Goal: Transaction & Acquisition: Purchase product/service

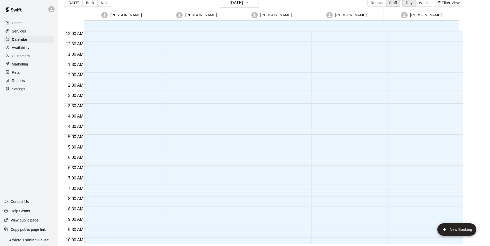
scroll to position [232, 0]
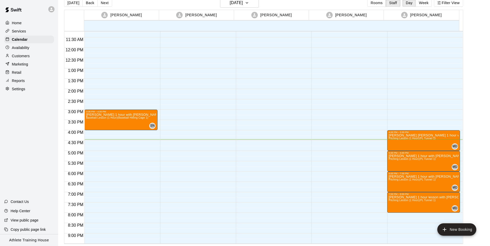
click at [12, 72] on p "Retail" at bounding box center [17, 72] width 10 height 5
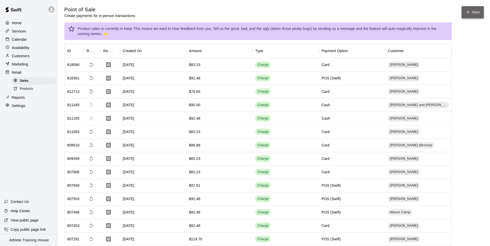
click at [467, 11] on icon "button" at bounding box center [468, 12] width 5 height 5
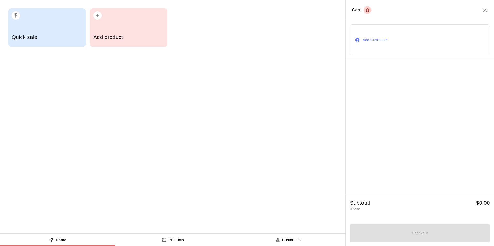
click at [373, 40] on button "Add Customer" at bounding box center [420, 40] width 140 height 31
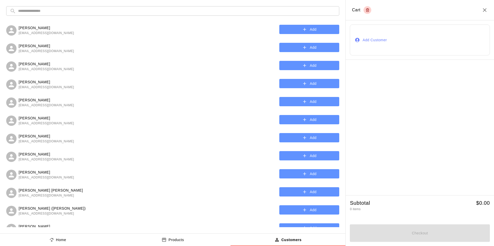
click at [205, 11] on input "text" at bounding box center [177, 11] width 318 height 10
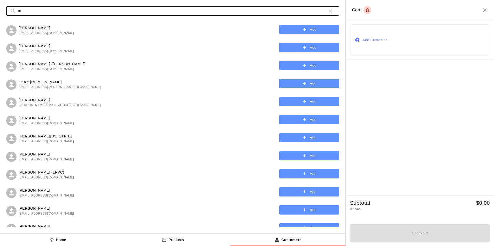
type input "*"
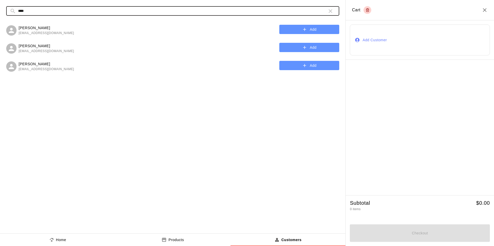
type input "****"
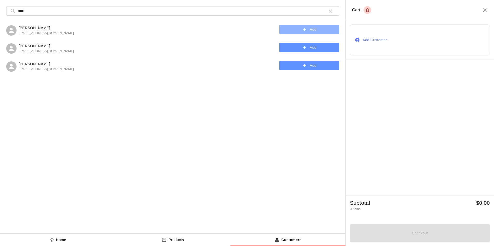
click at [288, 29] on button "Add" at bounding box center [309, 30] width 60 height 10
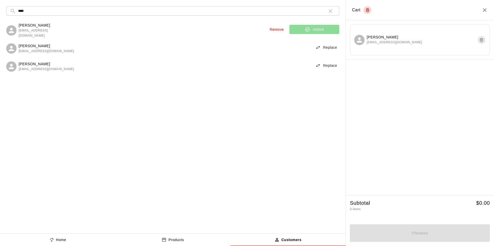
click at [58, 241] on p "Home" at bounding box center [61, 240] width 10 height 5
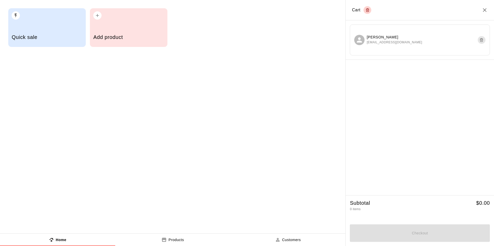
click at [76, 41] on div "Quick sale" at bounding box center [47, 38] width 71 height 18
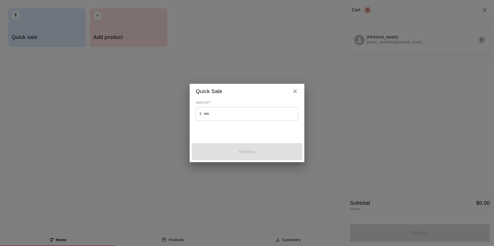
click at [239, 119] on input "text" at bounding box center [251, 114] width 95 height 14
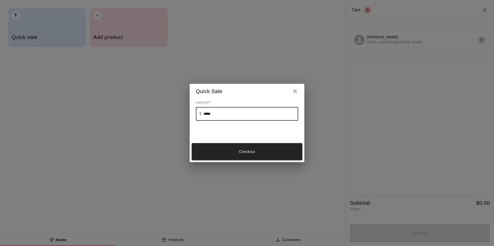
type input "*****"
click at [250, 153] on button "Checkout" at bounding box center [247, 151] width 111 height 17
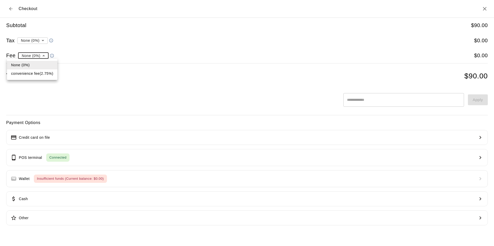
click at [37, 74] on li "convenience fee ( 2.75 % )" at bounding box center [32, 73] width 50 height 9
type input "**********"
click at [97, 220] on button "Other" at bounding box center [247, 218] width 482 height 15
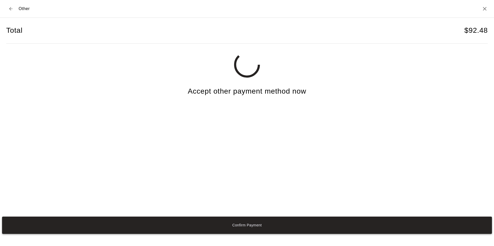
click at [257, 224] on button "Confirm Payment" at bounding box center [247, 225] width 490 height 17
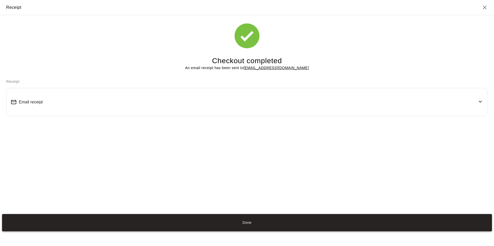
click at [253, 225] on button "Done" at bounding box center [247, 222] width 490 height 17
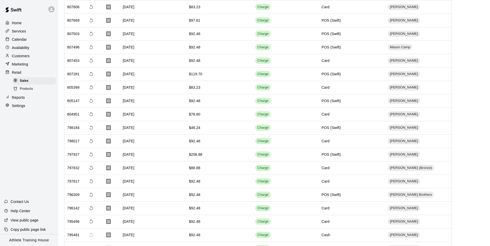
scroll to position [129, 0]
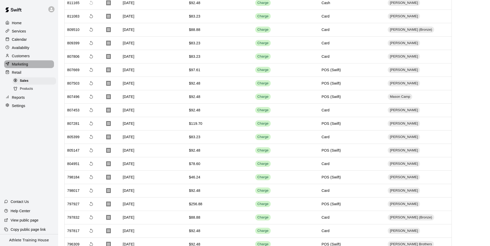
click at [22, 66] on p "Marketing" at bounding box center [20, 64] width 16 height 5
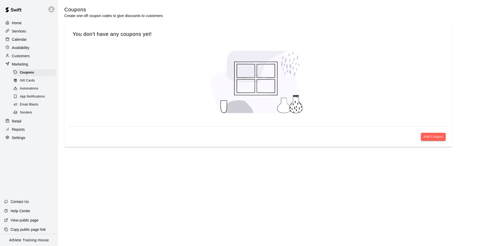
click at [33, 90] on span "Automations" at bounding box center [29, 88] width 18 height 5
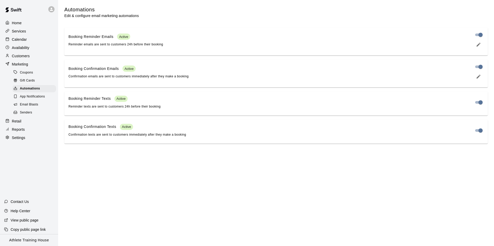
click at [22, 65] on p "Marketing" at bounding box center [20, 64] width 16 height 5
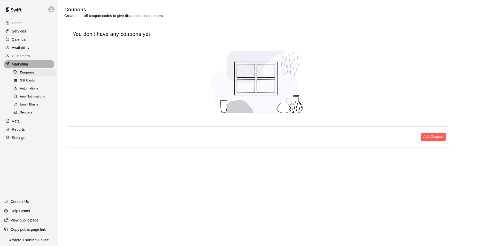
click at [22, 65] on p "Marketing" at bounding box center [20, 64] width 16 height 5
click at [22, 59] on p "Customers" at bounding box center [21, 55] width 18 height 5
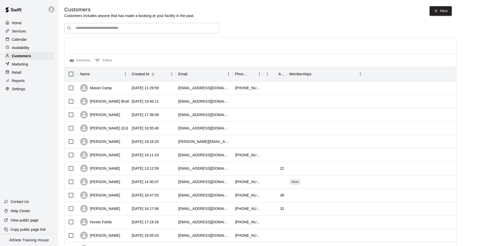
click at [153, 27] on input "Search customers by name or email" at bounding box center [145, 28] width 143 height 5
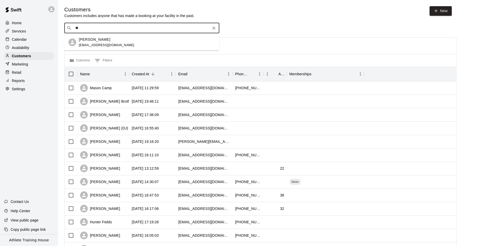
type input "*"
type input "***"
click at [132, 41] on div "[PERSON_NAME] Silver [EMAIL_ADDRESS][DOMAIN_NAME]" at bounding box center [147, 42] width 136 height 11
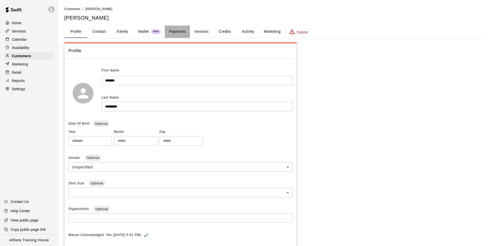
click at [179, 30] on button "Payments" at bounding box center [177, 32] width 25 height 12
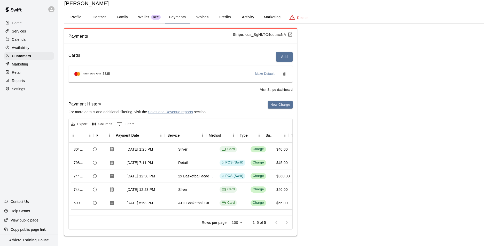
scroll to position [0, 5]
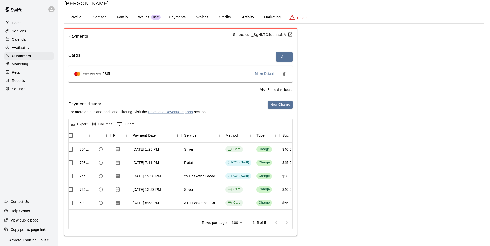
click at [254, 16] on button "Activity" at bounding box center [247, 17] width 23 height 12
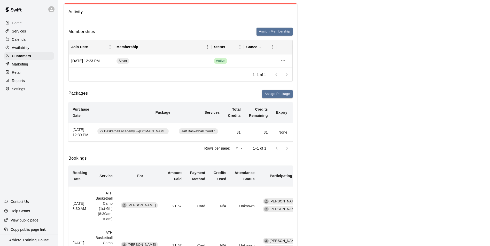
scroll to position [26, 0]
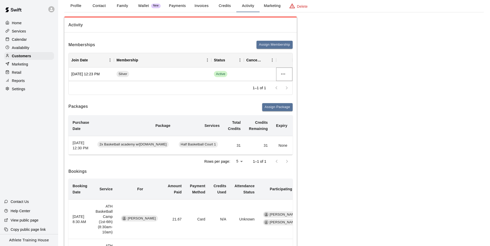
click at [285, 74] on icon "more actions" at bounding box center [283, 74] width 4 height 1
click at [292, 86] on li "View details" at bounding box center [293, 85] width 29 height 9
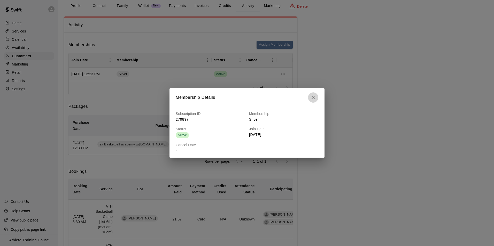
click at [314, 99] on icon "button" at bounding box center [313, 98] width 6 height 6
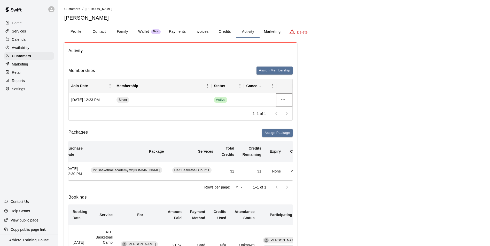
scroll to position [0, 0]
click at [181, 34] on button "Payments" at bounding box center [177, 32] width 25 height 12
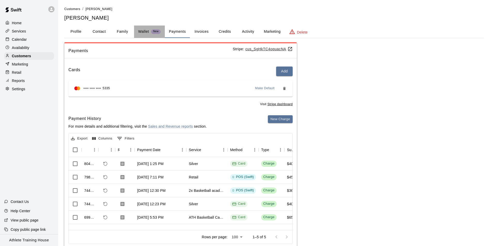
click at [147, 30] on p "Wallet" at bounding box center [143, 31] width 11 height 5
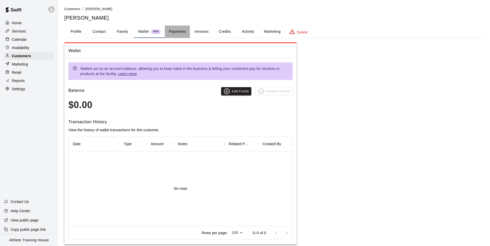
click at [182, 31] on button "Payments" at bounding box center [177, 32] width 25 height 12
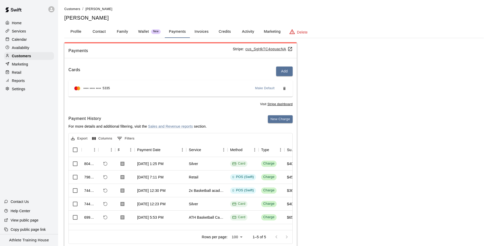
click at [201, 30] on button "Invoices" at bounding box center [201, 32] width 23 height 12
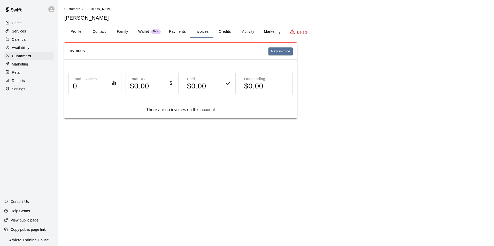
click at [177, 33] on button "Payments" at bounding box center [177, 32] width 25 height 12
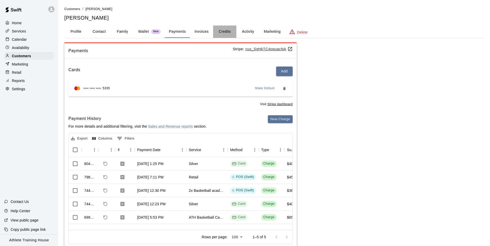
click at [226, 32] on button "Credits" at bounding box center [224, 32] width 23 height 12
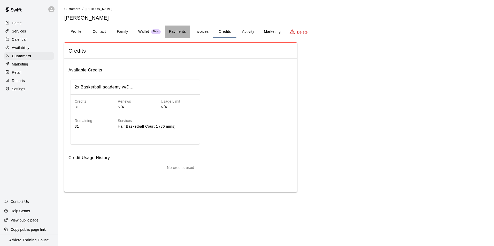
click at [173, 30] on button "Payments" at bounding box center [177, 32] width 25 height 12
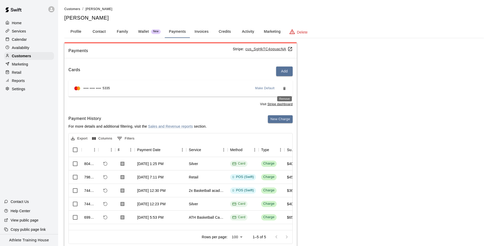
click at [283, 89] on icon "Remove" at bounding box center [284, 89] width 4 height 4
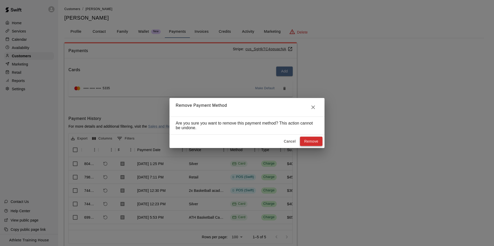
click at [317, 144] on button "Remove" at bounding box center [311, 142] width 22 height 10
click at [315, 107] on icon "Close" at bounding box center [313, 107] width 6 height 6
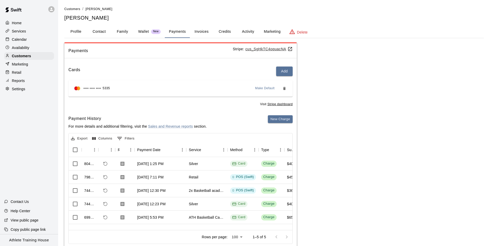
click at [20, 24] on p "Home" at bounding box center [17, 22] width 10 height 5
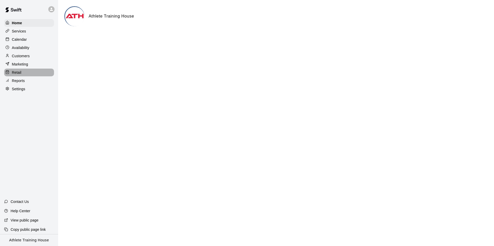
click at [18, 74] on p "Retail" at bounding box center [17, 72] width 10 height 5
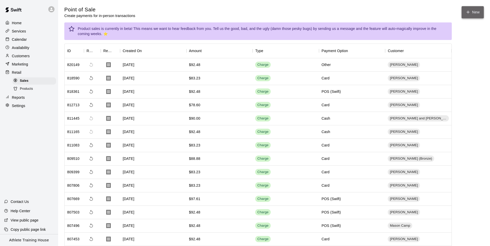
click at [468, 11] on icon "button" at bounding box center [468, 12] width 5 height 5
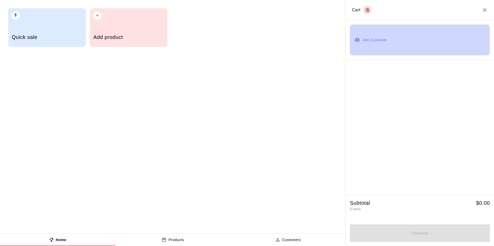
click at [372, 41] on button "Add Customer" at bounding box center [420, 40] width 140 height 31
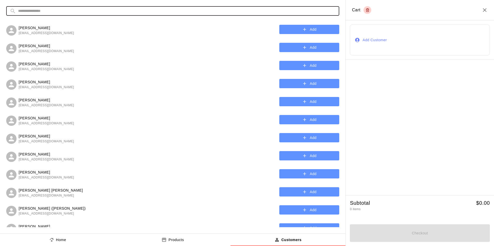
click at [251, 9] on input "text" at bounding box center [177, 11] width 318 height 10
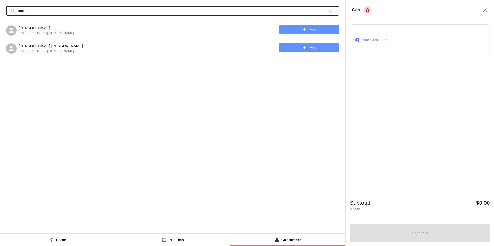
type input "****"
click at [300, 32] on button "Add" at bounding box center [309, 30] width 60 height 10
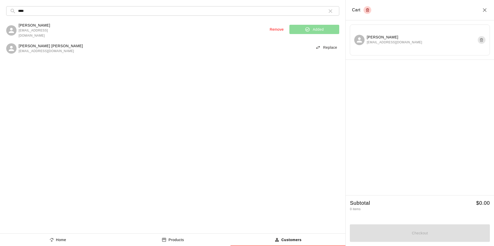
click at [63, 239] on p "Home" at bounding box center [61, 240] width 10 height 5
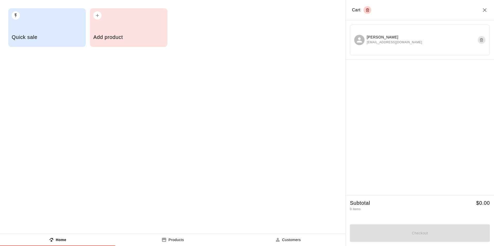
click at [58, 36] on h5 "Quick sale" at bounding box center [47, 37] width 71 height 7
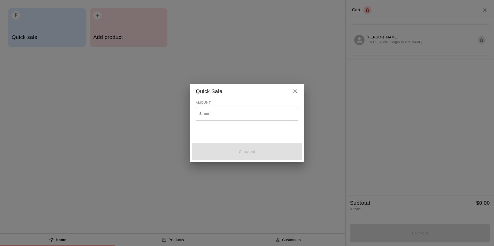
click at [242, 114] on input "text" at bounding box center [251, 114] width 95 height 14
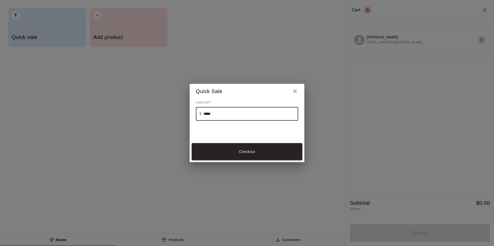
type input "*****"
click at [251, 153] on button "Checkout" at bounding box center [247, 151] width 111 height 17
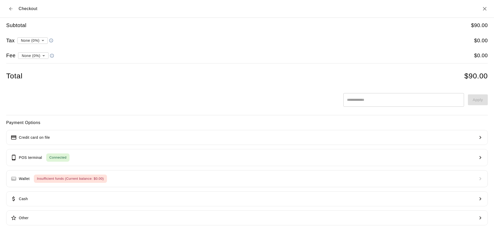
click at [35, 72] on li "convenience fee ( 2.75 % )" at bounding box center [32, 73] width 50 height 9
type input "**********"
click at [113, 124] on h6 "Payment Options" at bounding box center [247, 123] width 482 height 7
click at [143, 146] on div "Payment Options Credit card on file POS terminal Connected Wallet Insufficient …" at bounding box center [247, 173] width 482 height 106
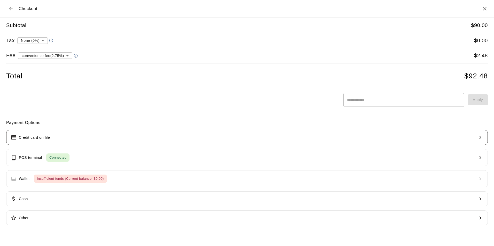
click at [164, 138] on button "Credit card on file" at bounding box center [247, 137] width 482 height 15
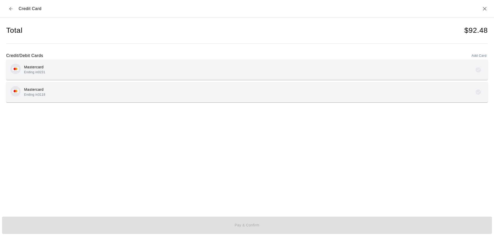
click at [189, 96] on div "Mastercard Ending in 3118" at bounding box center [246, 92] width 473 height 12
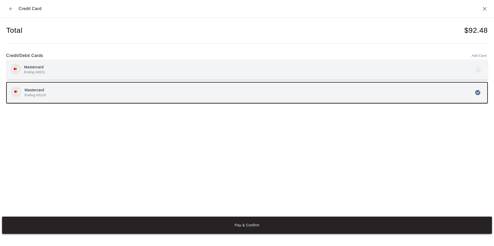
click at [243, 225] on button "Pay & Confirm" at bounding box center [247, 225] width 490 height 17
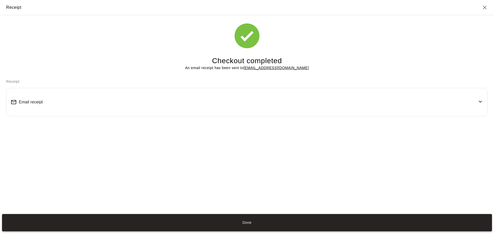
click at [241, 222] on button "Done" at bounding box center [247, 222] width 490 height 17
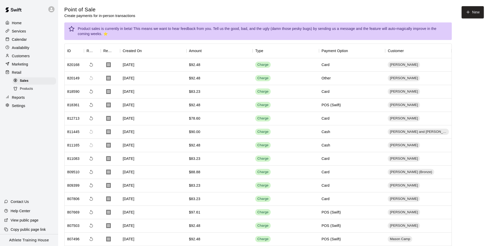
drag, startPoint x: 24, startPoint y: 58, endPoint x: 35, endPoint y: 44, distance: 18.0
click at [24, 58] on p "Customers" at bounding box center [21, 55] width 18 height 5
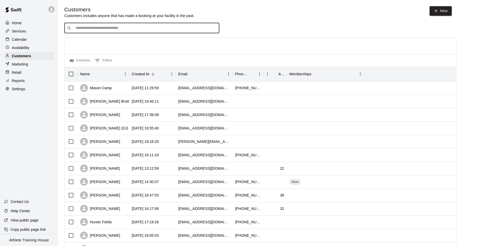
click at [172, 26] on input "Search customers by name or email" at bounding box center [145, 28] width 143 height 5
type input "****"
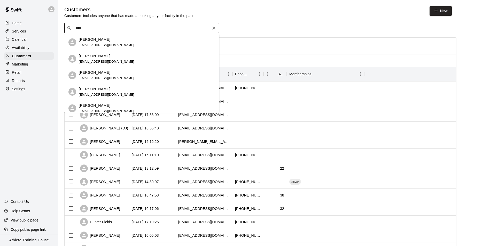
click at [150, 42] on div "[PERSON_NAME] [EMAIL_ADDRESS][DOMAIN_NAME]" at bounding box center [147, 42] width 136 height 11
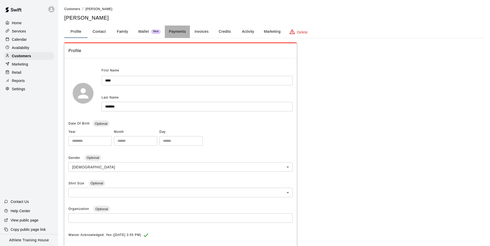
click at [178, 33] on button "Payments" at bounding box center [177, 32] width 25 height 12
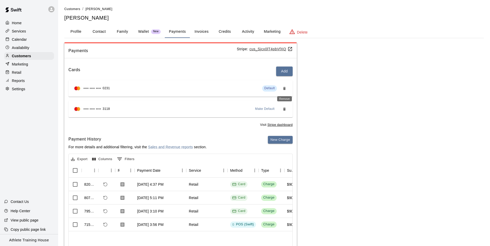
click at [284, 87] on icon "Remove" at bounding box center [284, 89] width 4 height 4
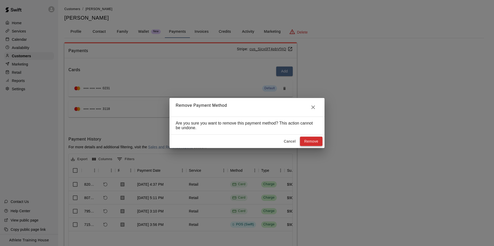
click at [305, 142] on button "Remove" at bounding box center [311, 142] width 22 height 10
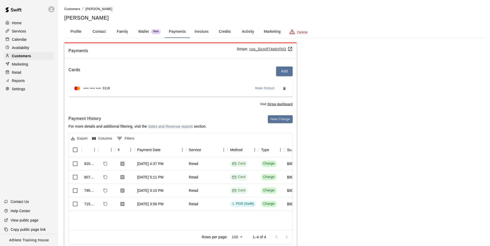
click at [20, 24] on p "Home" at bounding box center [17, 22] width 10 height 5
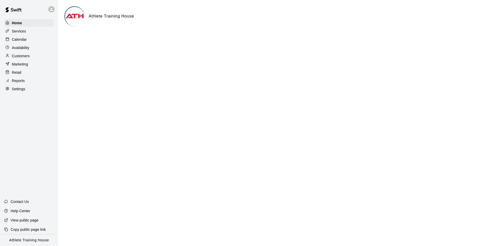
click at [33, 40] on div "Calendar" at bounding box center [29, 40] width 50 height 8
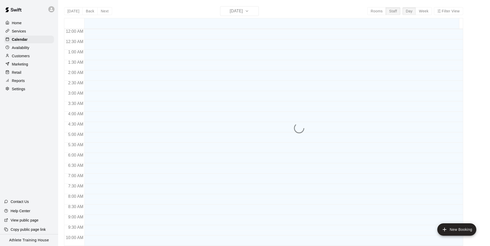
scroll to position [273, 0]
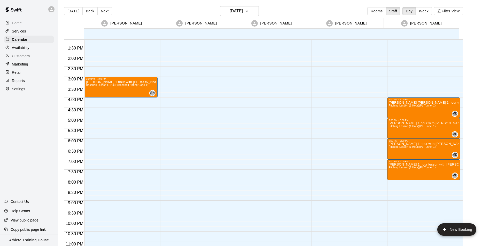
click at [22, 72] on div "Retail" at bounding box center [29, 73] width 50 height 8
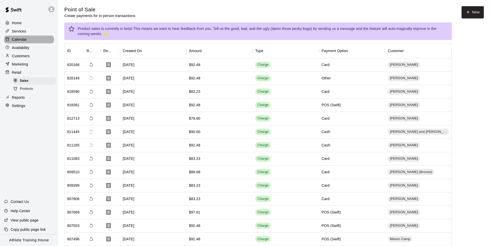
click at [22, 41] on p "Calendar" at bounding box center [19, 39] width 15 height 5
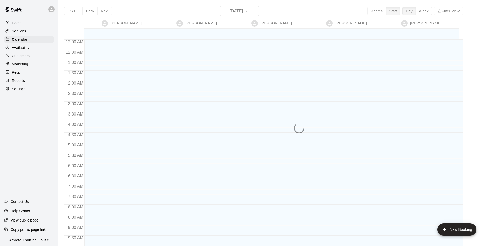
scroll to position [283, 0]
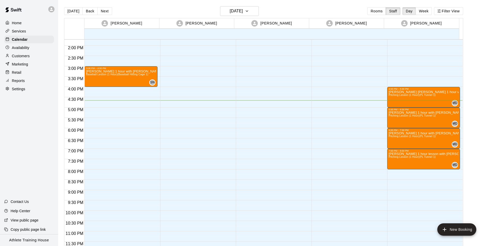
click at [14, 24] on p "Home" at bounding box center [17, 22] width 10 height 5
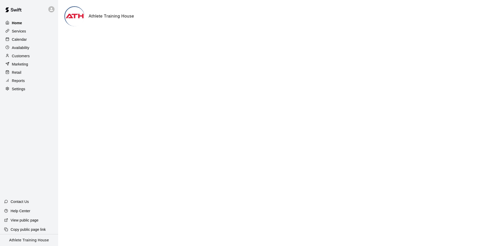
click at [19, 22] on p "Home" at bounding box center [17, 22] width 10 height 5
click at [25, 41] on p "Calendar" at bounding box center [19, 39] width 15 height 5
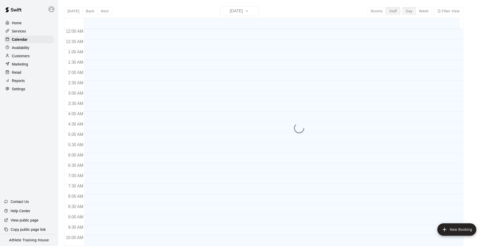
scroll to position [273, 0]
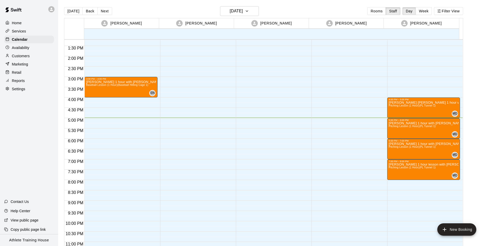
click at [21, 59] on p "Customers" at bounding box center [21, 55] width 18 height 5
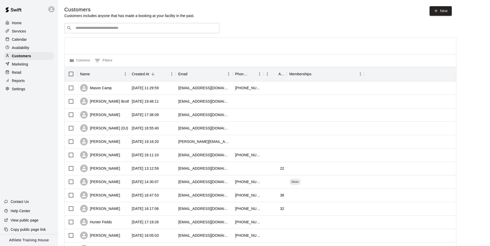
click at [155, 26] on div "​ ​" at bounding box center [141, 28] width 155 height 10
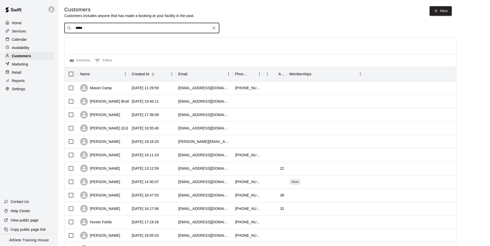
type input "******"
click at [170, 42] on div "[PERSON_NAME] (Bronze) [EMAIL_ADDRESS][DOMAIN_NAME]" at bounding box center [147, 42] width 136 height 11
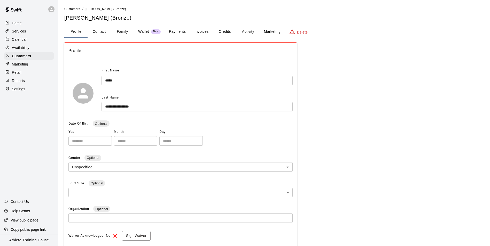
click at [183, 32] on button "Payments" at bounding box center [177, 32] width 25 height 12
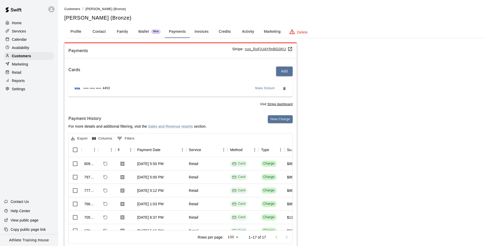
click at [21, 75] on div "Retail" at bounding box center [29, 73] width 50 height 8
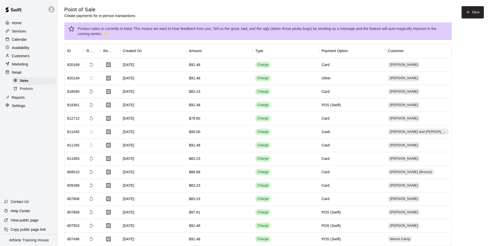
click at [18, 39] on p "Calendar" at bounding box center [19, 39] width 15 height 5
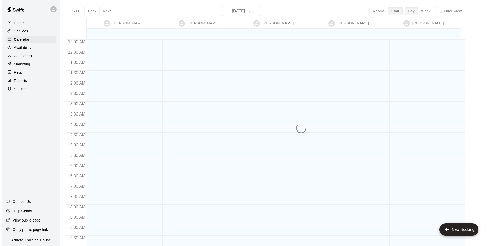
scroll to position [283, 0]
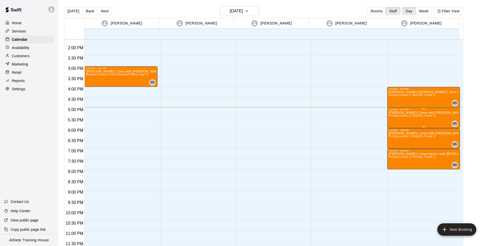
click at [408, 123] on div "[PERSON_NAME] 1 hour with [PERSON_NAME] Lesson (1 Hour) (PL Tunnel 1)" at bounding box center [424, 234] width 70 height 246
click at [395, 118] on icon "edit" at bounding box center [393, 117] width 6 height 6
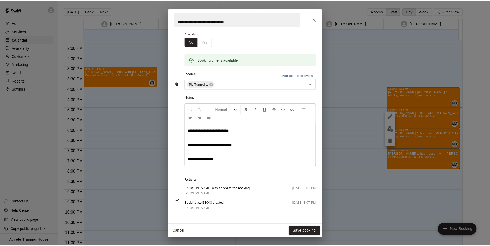
scroll to position [8, 0]
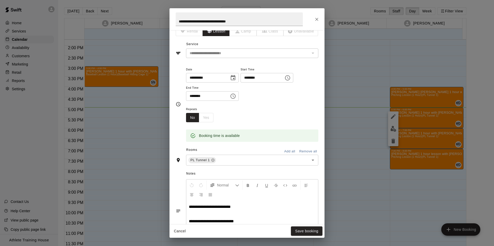
click at [315, 21] on icon "Close" at bounding box center [316, 19] width 5 height 5
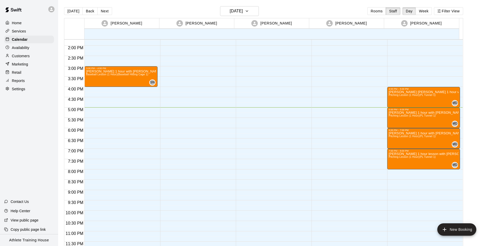
click at [21, 75] on p "Retail" at bounding box center [17, 72] width 10 height 5
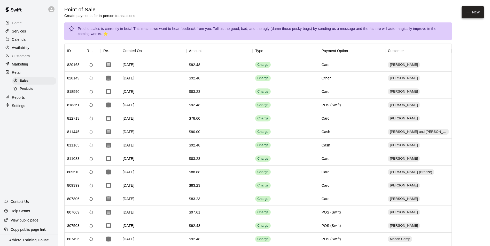
click at [465, 9] on button "New" at bounding box center [473, 12] width 22 height 12
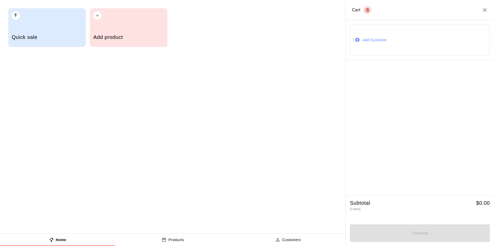
click at [35, 32] on div "Quick sale" at bounding box center [47, 38] width 71 height 18
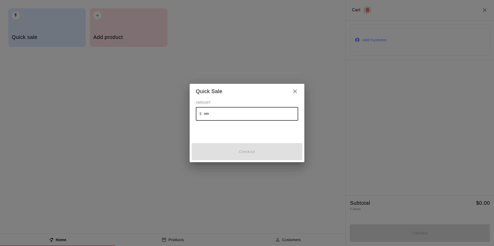
click at [209, 117] on input "text" at bounding box center [251, 114] width 95 height 14
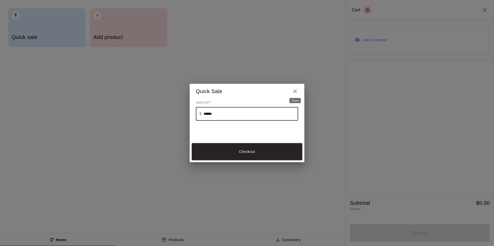
type input "******"
click at [296, 93] on icon "Close" at bounding box center [295, 91] width 6 height 6
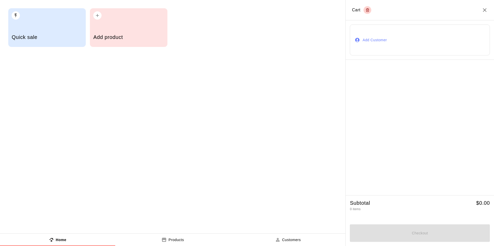
click at [372, 37] on button "Add Customer" at bounding box center [420, 40] width 140 height 31
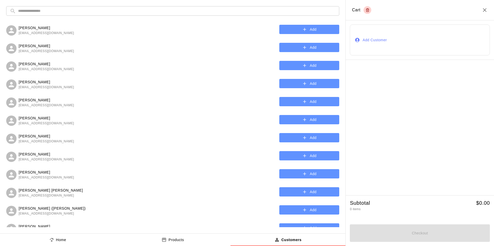
click at [68, 14] on input "text" at bounding box center [177, 11] width 318 height 10
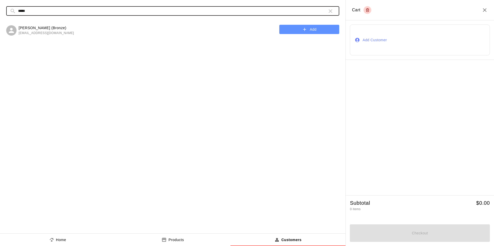
type input "*****"
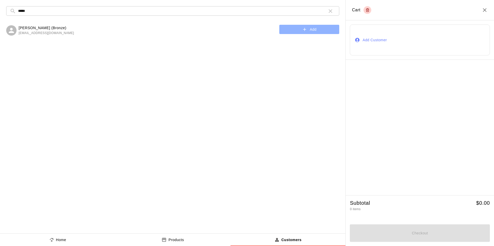
drag, startPoint x: 281, startPoint y: 30, endPoint x: 234, endPoint y: 49, distance: 50.9
click at [281, 30] on button "Add" at bounding box center [309, 30] width 60 height 10
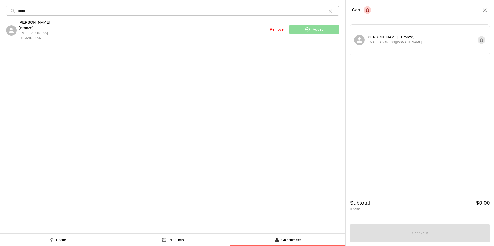
click at [61, 240] on p "Home" at bounding box center [61, 240] width 10 height 5
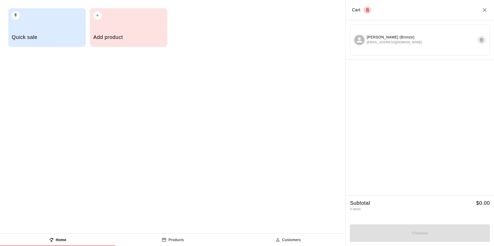
click at [62, 46] on div "Quick sale" at bounding box center [47, 38] width 71 height 18
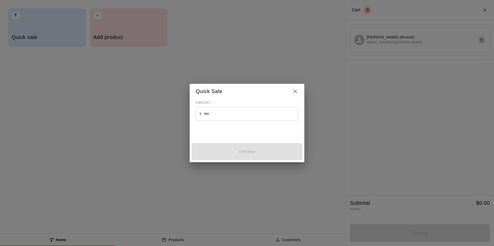
click at [197, 115] on div "$ ​" at bounding box center [247, 114] width 102 height 14
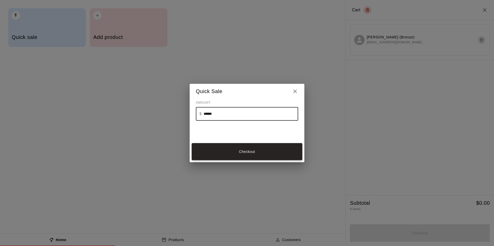
type input "******"
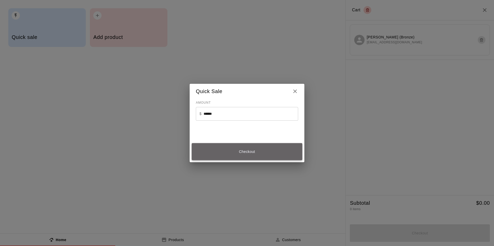
click at [235, 156] on button "Checkout" at bounding box center [247, 151] width 111 height 17
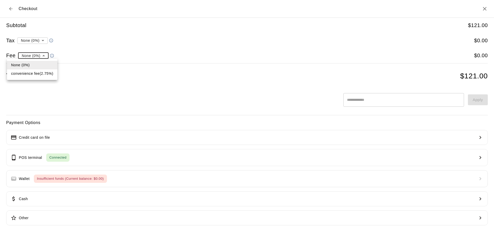
click at [29, 72] on li "convenience fee ( 2.75 % )" at bounding box center [32, 73] width 50 height 9
type input "**********"
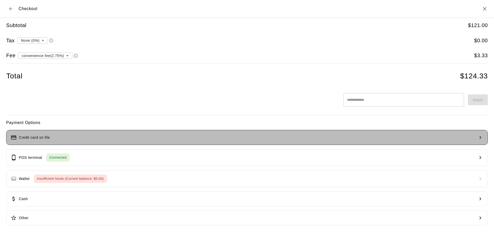
click at [49, 135] on p "Credit card on file" at bounding box center [34, 137] width 31 height 5
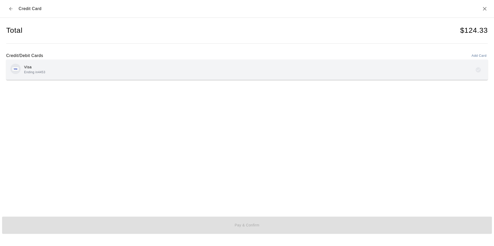
click at [43, 69] on p "Visa" at bounding box center [34, 67] width 21 height 5
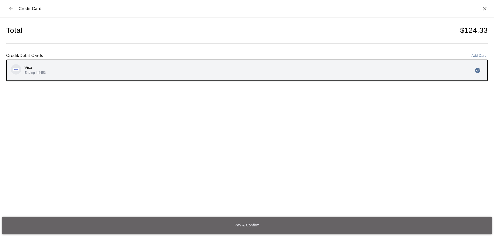
click at [308, 230] on button "Pay & Confirm" at bounding box center [247, 225] width 490 height 17
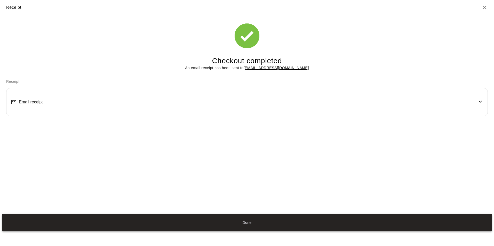
click at [314, 225] on button "Done" at bounding box center [247, 222] width 490 height 17
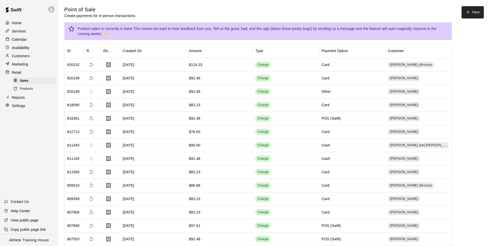
click at [21, 57] on p "Customers" at bounding box center [21, 55] width 18 height 5
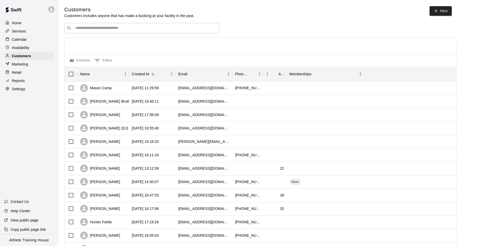
click at [105, 33] on div "​ ​" at bounding box center [141, 28] width 155 height 10
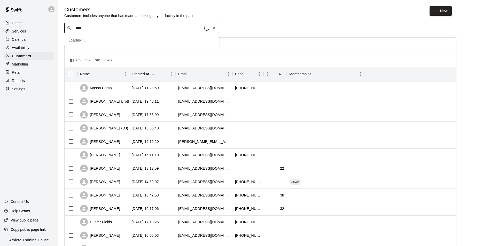
type input "*****"
click at [106, 38] on p "[PERSON_NAME] (Bronze)" at bounding box center [103, 39] width 48 height 5
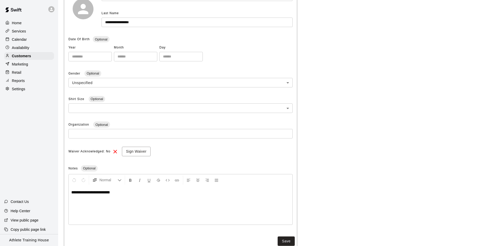
scroll to position [85, 0]
click at [145, 201] on div "**********" at bounding box center [181, 205] width 224 height 39
click at [285, 240] on button "Save" at bounding box center [286, 243] width 17 height 10
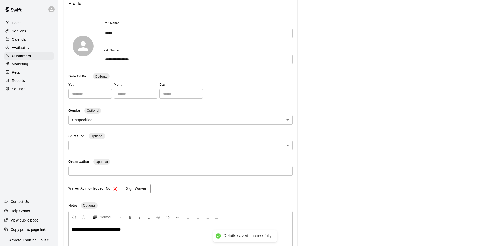
scroll to position [0, 0]
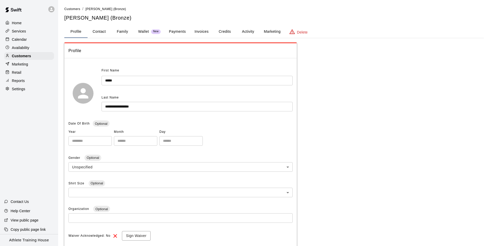
click at [30, 42] on div "Calendar" at bounding box center [29, 40] width 50 height 8
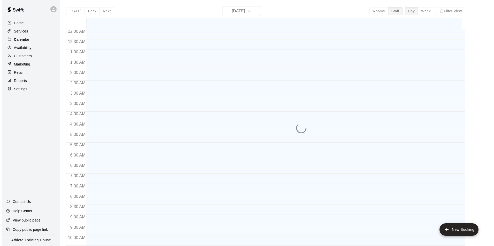
scroll to position [273, 0]
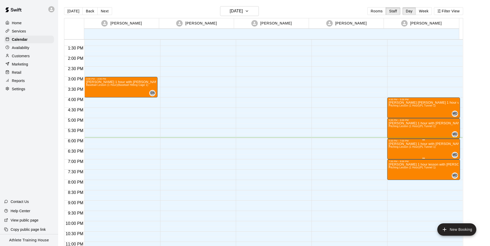
click at [409, 141] on div "6:00 PM – 7:00 PM" at bounding box center [424, 141] width 70 height 3
click at [396, 146] on icon "edit" at bounding box center [393, 145] width 6 height 6
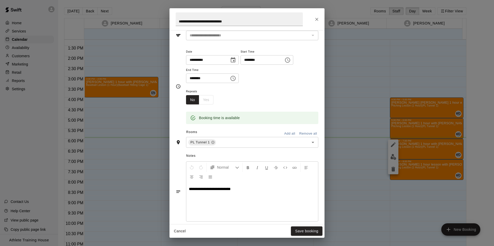
scroll to position [0, 0]
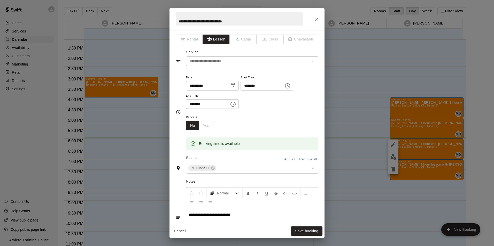
click at [318, 20] on icon "Close" at bounding box center [316, 19] width 3 height 3
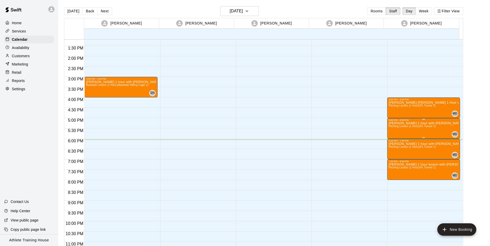
click at [436, 131] on div "[PERSON_NAME] 1 hour with [PERSON_NAME] Lesson (1 Hour) (PL Tunnel 1)" at bounding box center [424, 245] width 70 height 246
click at [429, 126] on div at bounding box center [247, 123] width 494 height 246
click at [418, 126] on span "Pitching Lesson (1 Hour) (PL Tunnel 1)" at bounding box center [412, 126] width 47 height 3
click at [392, 130] on icon "edit" at bounding box center [393, 130] width 6 height 6
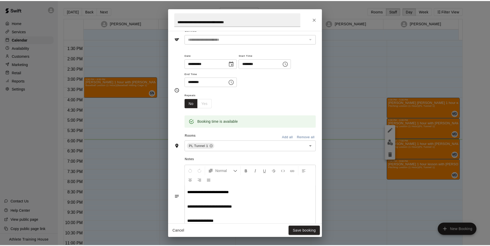
scroll to position [48, 0]
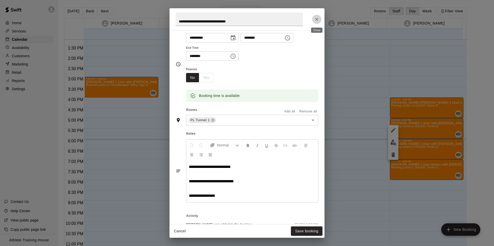
click at [318, 17] on icon "Close" at bounding box center [316, 19] width 5 height 5
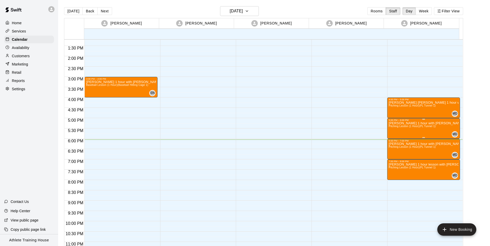
click at [436, 126] on div "[PERSON_NAME] 1 hour with [PERSON_NAME] Lesson (1 Hour) (PL Tunnel 1)" at bounding box center [424, 245] width 70 height 246
click at [431, 124] on div at bounding box center [247, 123] width 494 height 246
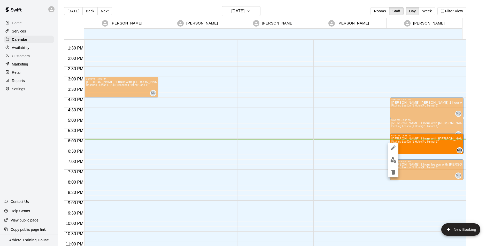
click at [360, 113] on div at bounding box center [247, 123] width 494 height 246
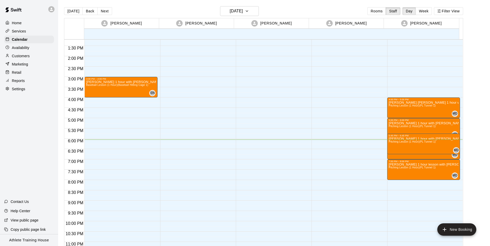
click at [420, 139] on p "[PERSON_NAME] 1 hour with [PERSON_NAME]" at bounding box center [424, 139] width 70 height 0
click at [403, 135] on div "5:45 PM – 6:45 PM" at bounding box center [399, 136] width 21 height 3
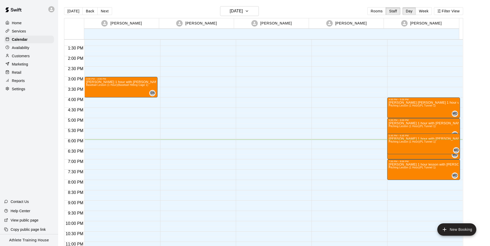
click at [389, 137] on div "5:45 PM – 6:45 PM" at bounding box center [399, 136] width 21 height 3
click at [454, 150] on span "MD" at bounding box center [456, 150] width 5 height 5
click at [425, 142] on span "Pitching Lesson (1 Hour) (PL Tunnel 1)" at bounding box center [412, 142] width 47 height 3
click at [20, 71] on div "Retail" at bounding box center [29, 73] width 50 height 8
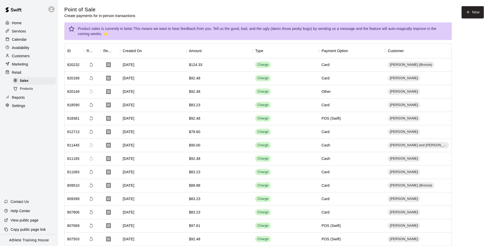
click at [18, 55] on p "Customers" at bounding box center [21, 55] width 18 height 5
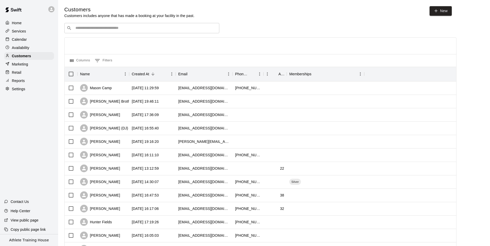
click at [174, 25] on div "​ ​" at bounding box center [141, 28] width 155 height 10
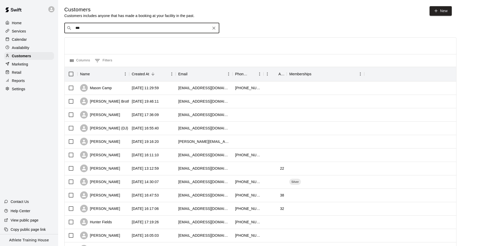
type input "****"
click at [151, 45] on div "[PERSON_NAME] [EMAIL_ADDRESS][DOMAIN_NAME]" at bounding box center [147, 42] width 136 height 11
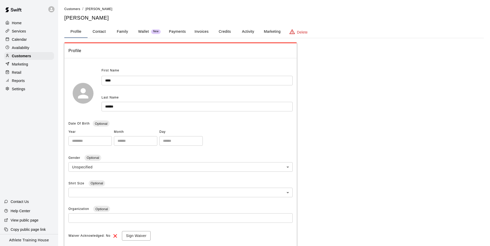
click at [177, 32] on button "Payments" at bounding box center [177, 32] width 25 height 12
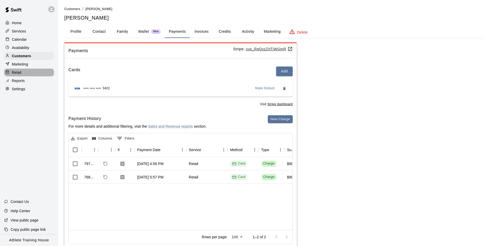
click at [19, 72] on p "Retail" at bounding box center [17, 72] width 10 height 5
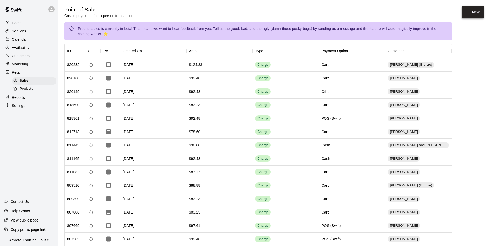
click at [471, 16] on button "New" at bounding box center [473, 12] width 22 height 12
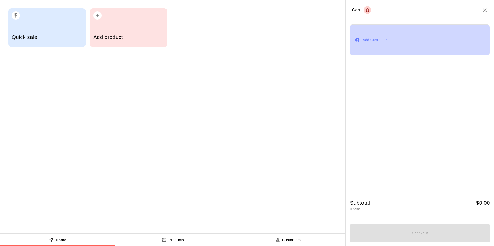
click at [422, 25] on button "Add Customer" at bounding box center [420, 40] width 140 height 31
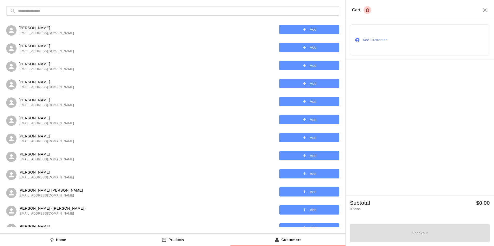
click at [237, 8] on input "text" at bounding box center [177, 11] width 318 height 10
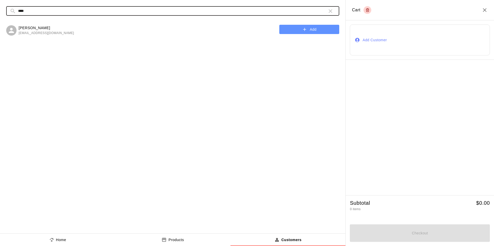
type input "****"
click at [297, 27] on button "Add" at bounding box center [309, 30] width 60 height 10
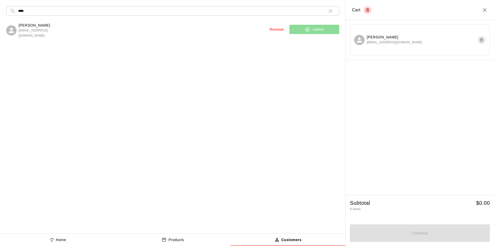
click at [65, 243] on button "Home" at bounding box center [57, 240] width 115 height 12
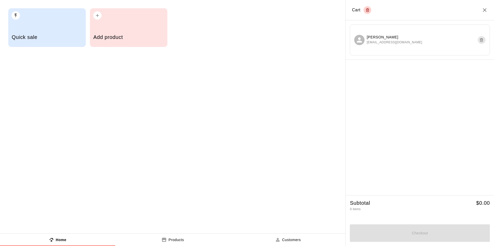
click at [61, 37] on h5 "Quick sale" at bounding box center [47, 37] width 71 height 7
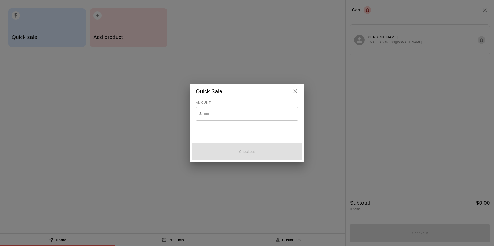
click at [209, 112] on input "text" at bounding box center [251, 114] width 95 height 14
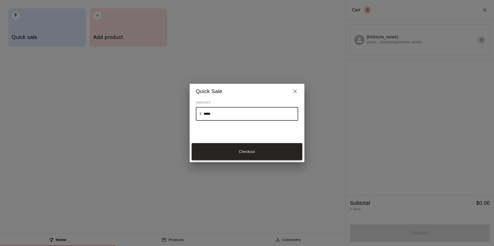
type input "*****"
click at [230, 149] on button "Checkout" at bounding box center [247, 151] width 111 height 17
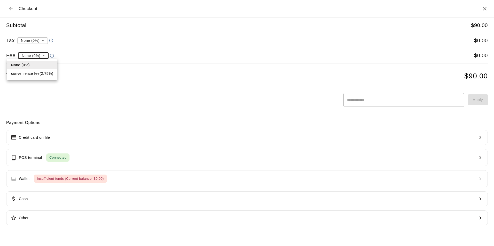
click at [40, 72] on li "convenience fee ( 2.75 % )" at bounding box center [32, 73] width 50 height 9
type input "**********"
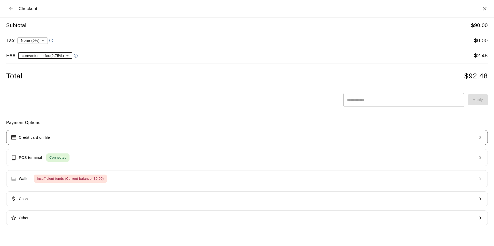
click at [80, 136] on button "Credit card on file" at bounding box center [247, 137] width 482 height 15
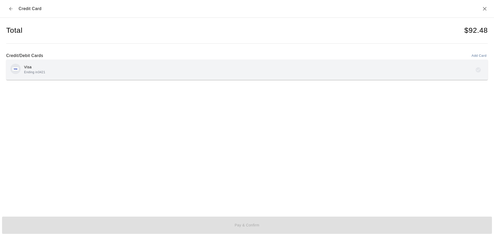
click at [77, 74] on div "Visa Ending in 3421" at bounding box center [246, 70] width 473 height 12
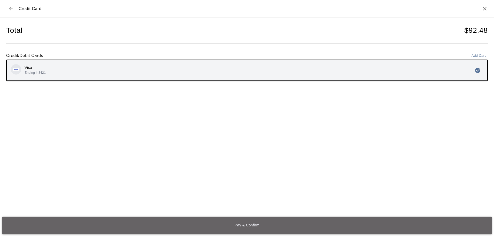
click at [213, 226] on button "Pay & Confirm" at bounding box center [247, 225] width 490 height 17
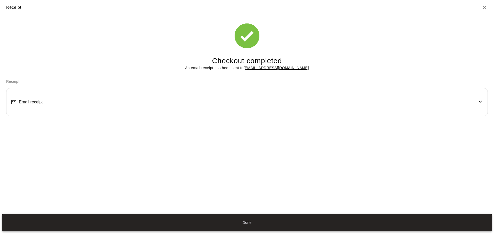
drag, startPoint x: 252, startPoint y: 225, endPoint x: 247, endPoint y: 223, distance: 4.7
click at [250, 225] on button "Done" at bounding box center [247, 222] width 490 height 17
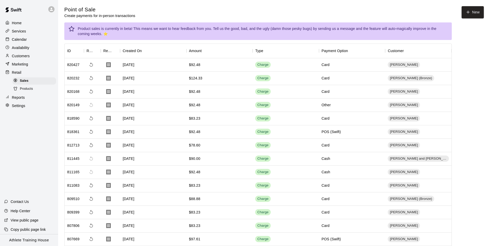
click at [15, 42] on p "Calendar" at bounding box center [19, 39] width 15 height 5
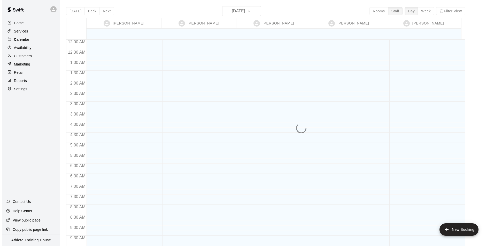
scroll to position [283, 0]
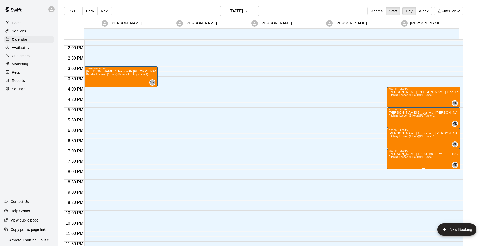
click at [395, 157] on span "Pitching Lesson (1 Hour) (PL Tunnel 1)" at bounding box center [412, 157] width 47 height 3
click at [393, 160] on icon "edit" at bounding box center [393, 161] width 6 height 6
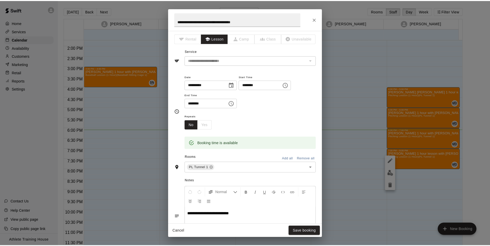
scroll to position [0, 0]
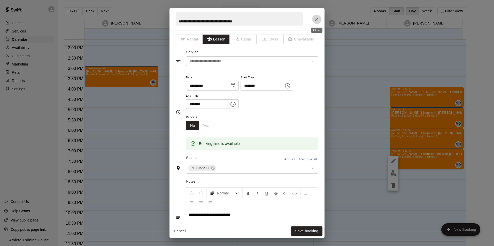
click at [314, 20] on button "Close" at bounding box center [316, 19] width 9 height 9
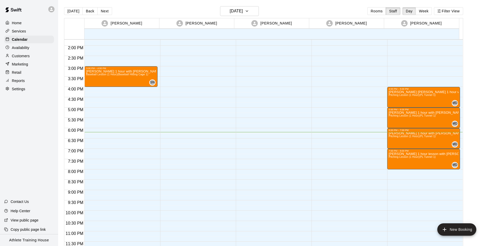
click at [40, 70] on div "Home Services Calendar Availability Customers Marketing Retail Reports Settings" at bounding box center [29, 56] width 58 height 75
click at [40, 74] on div "Retail" at bounding box center [29, 73] width 50 height 8
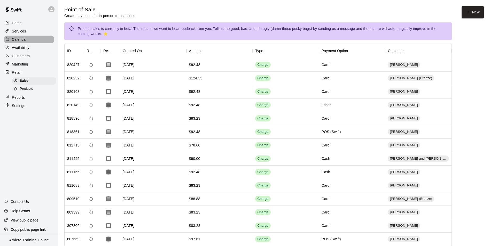
click at [20, 42] on p "Calendar" at bounding box center [19, 39] width 15 height 5
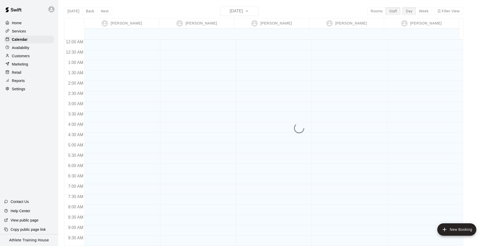
scroll to position [283, 0]
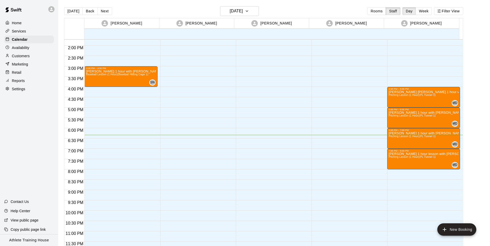
click at [14, 54] on div "Customers" at bounding box center [29, 56] width 50 height 8
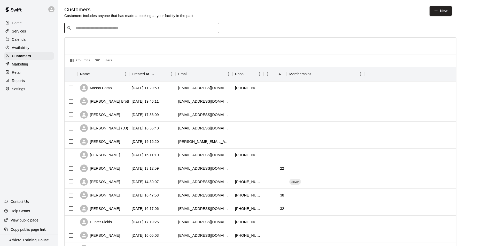
click at [118, 26] on input "Search customers by name or email" at bounding box center [145, 28] width 143 height 5
click at [444, 14] on link "New" at bounding box center [441, 11] width 22 height 10
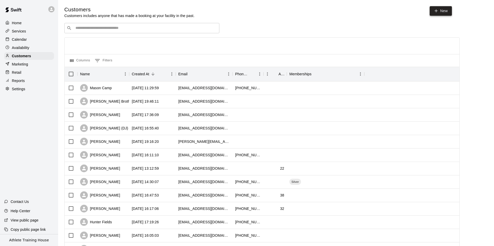
select select "**"
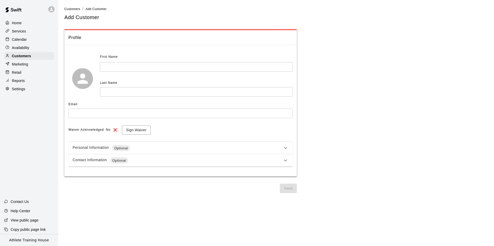
click at [125, 63] on input "text" at bounding box center [196, 67] width 193 height 10
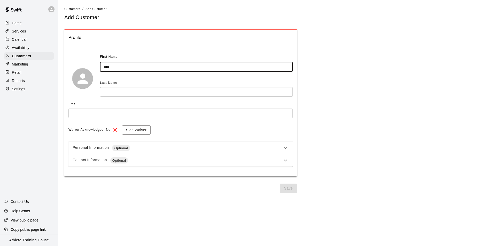
type input "****"
click at [156, 96] on input "text" at bounding box center [196, 92] width 193 height 10
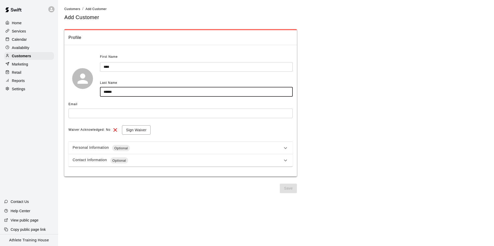
type input "******"
click at [157, 115] on input "text" at bounding box center [180, 114] width 224 height 10
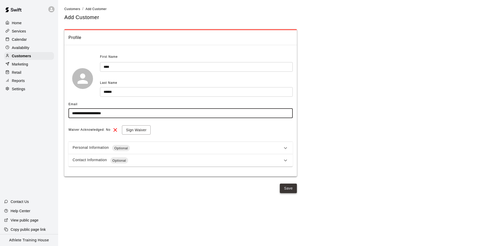
type input "**********"
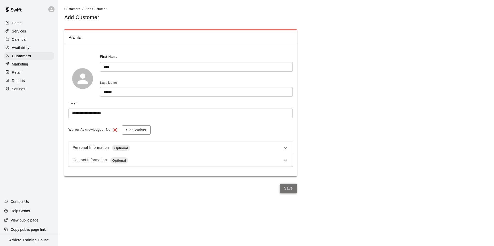
click at [285, 188] on button "Save" at bounding box center [288, 189] width 17 height 10
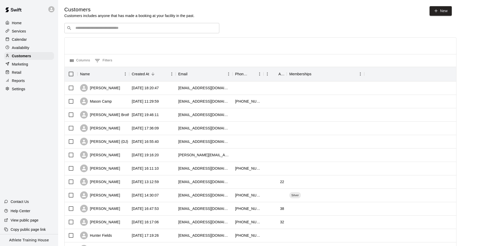
click at [20, 75] on p "Retail" at bounding box center [17, 72] width 10 height 5
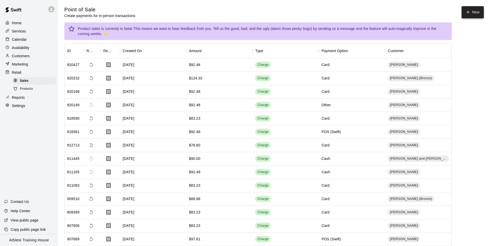
click at [473, 11] on button "New" at bounding box center [473, 12] width 22 height 12
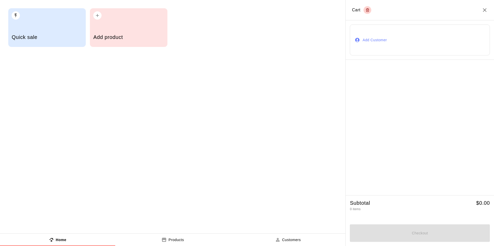
click at [449, 35] on button "Add Customer" at bounding box center [420, 40] width 140 height 31
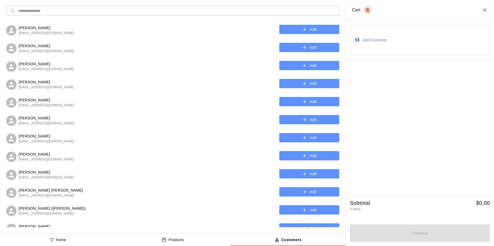
click at [129, 12] on input "text" at bounding box center [177, 11] width 318 height 10
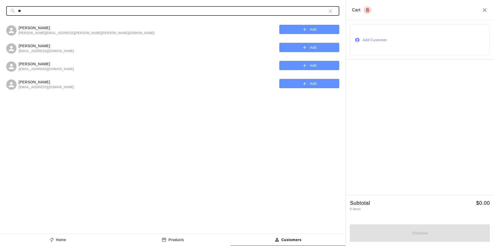
type input "*"
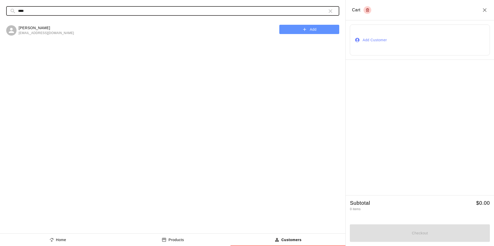
type input "****"
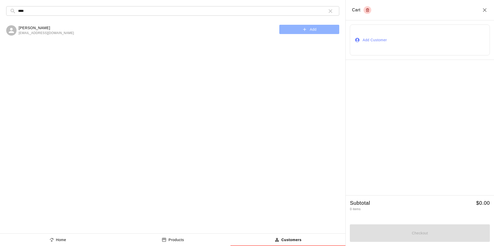
click at [299, 28] on button "Add" at bounding box center [309, 30] width 60 height 10
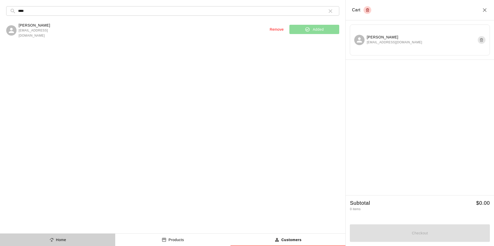
click at [58, 240] on p "Home" at bounding box center [61, 240] width 10 height 5
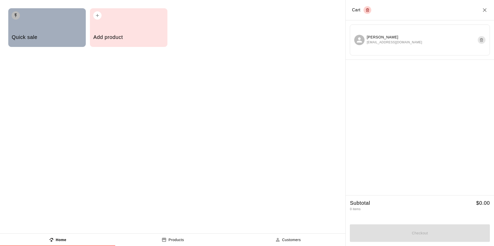
click at [20, 37] on h5 "Quick sale" at bounding box center [47, 37] width 71 height 7
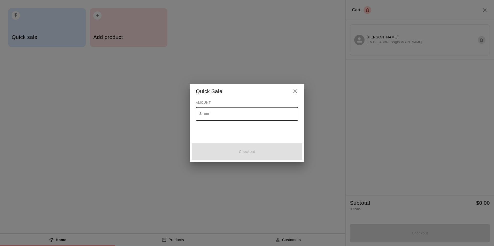
click at [222, 115] on input "text" at bounding box center [251, 114] width 95 height 14
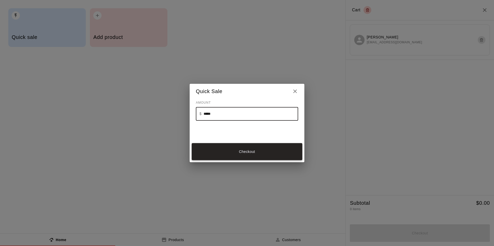
type input "*****"
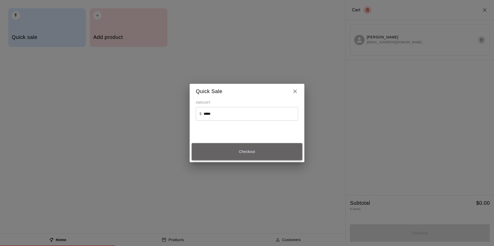
click at [241, 156] on button "Checkout" at bounding box center [247, 151] width 111 height 17
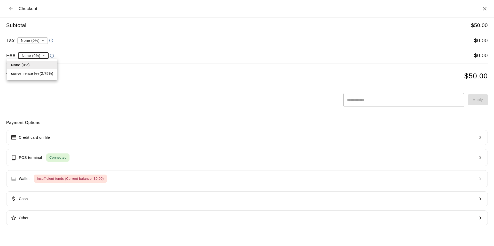
click at [43, 75] on li "convenience fee ( 2.75 % )" at bounding box center [32, 73] width 50 height 9
type input "**********"
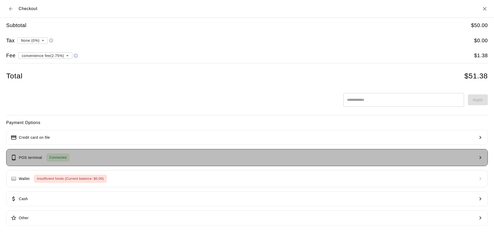
click at [79, 161] on button "POS terminal Connected" at bounding box center [247, 157] width 482 height 17
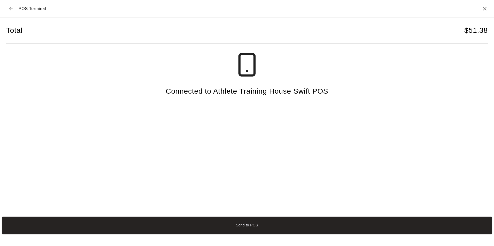
click at [183, 221] on button "Send to POS" at bounding box center [247, 225] width 490 height 17
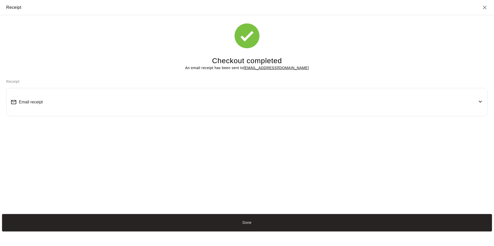
click at [256, 95] on div "Email receipt" at bounding box center [247, 102] width 473 height 20
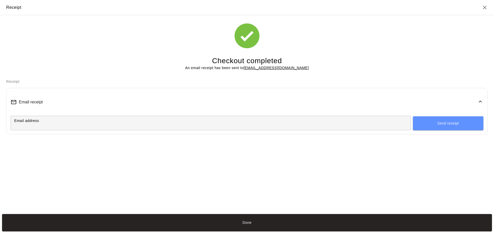
click at [222, 122] on input "Email address" at bounding box center [211, 123] width 400 height 10
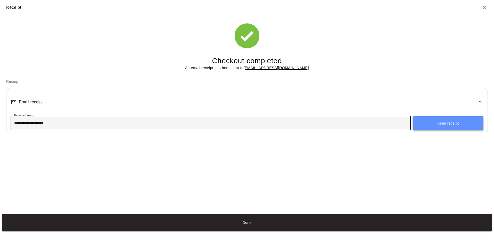
type input "**********"
click at [422, 124] on button "Send receipt" at bounding box center [448, 124] width 71 height 14
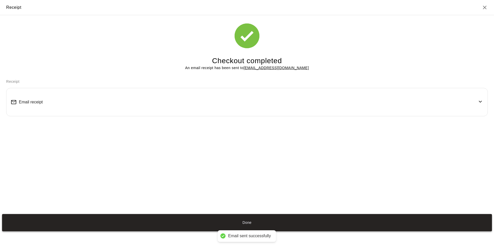
click at [227, 226] on button "Done" at bounding box center [247, 222] width 490 height 17
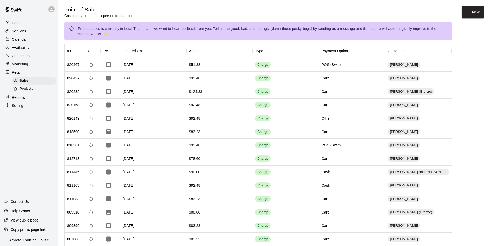
click at [24, 39] on p "Calendar" at bounding box center [19, 39] width 15 height 5
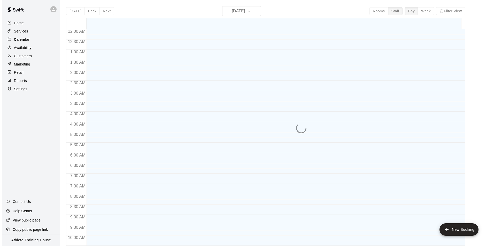
scroll to position [273, 0]
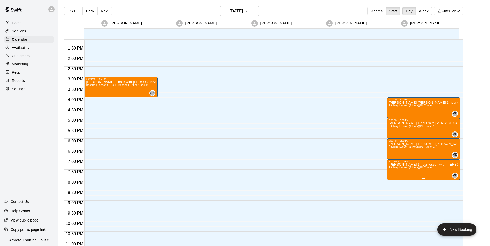
click at [394, 165] on p "[PERSON_NAME] 1 hour lesson with [PERSON_NAME]" at bounding box center [424, 165] width 70 height 0
click at [394, 172] on icon "edit" at bounding box center [393, 170] width 6 height 6
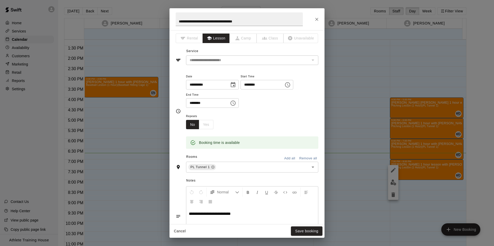
scroll to position [0, 0]
click at [317, 21] on icon "Close" at bounding box center [316, 19] width 5 height 5
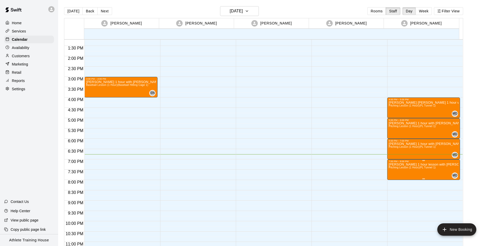
click at [421, 168] on span "Pitching Lesson (1 Hour) (PL Tunnel 1)" at bounding box center [412, 167] width 47 height 3
click at [394, 172] on icon "edit" at bounding box center [393, 171] width 5 height 5
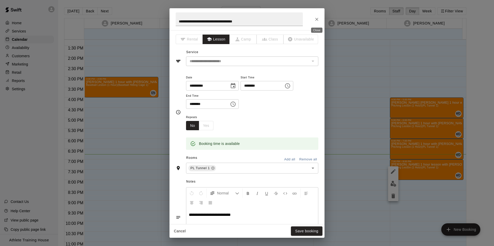
click at [313, 19] on button "Close" at bounding box center [316, 19] width 9 height 9
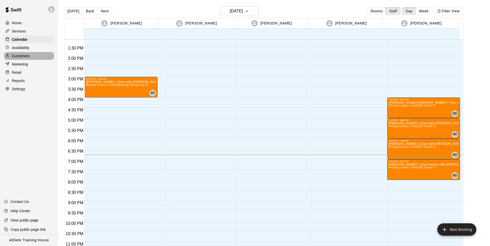
click at [23, 59] on p "Customers" at bounding box center [21, 55] width 18 height 5
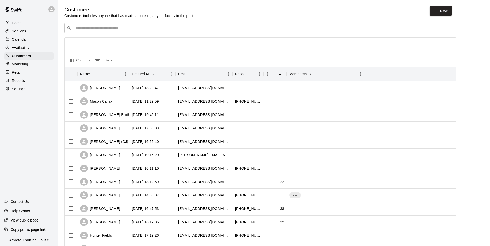
click at [111, 27] on input "Search customers by name or email" at bounding box center [145, 28] width 143 height 5
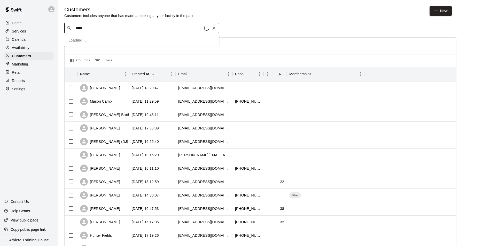
type input "******"
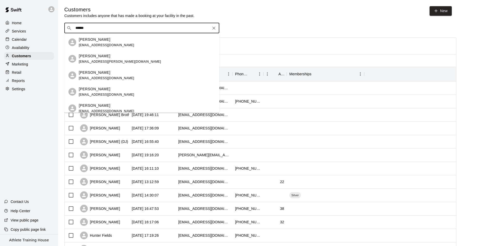
click at [112, 75] on div "[PERSON_NAME]" at bounding box center [107, 72] width 56 height 5
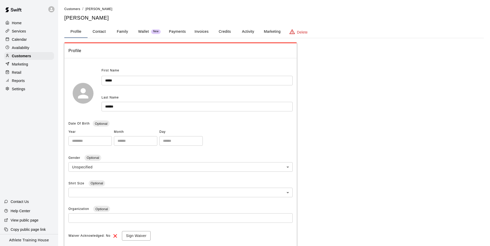
click at [169, 30] on button "Payments" at bounding box center [177, 32] width 25 height 12
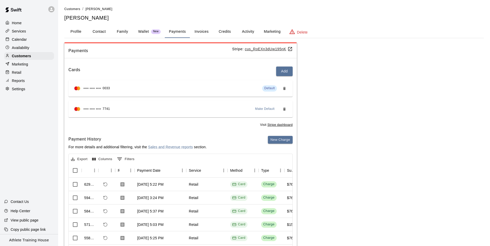
click at [15, 75] on p "Retail" at bounding box center [17, 72] width 10 height 5
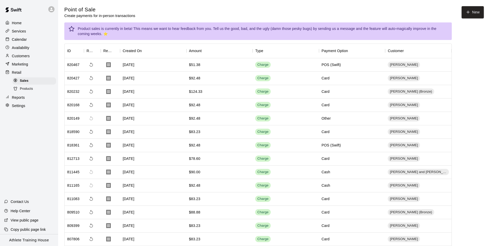
click at [12, 58] on p "Customers" at bounding box center [21, 55] width 18 height 5
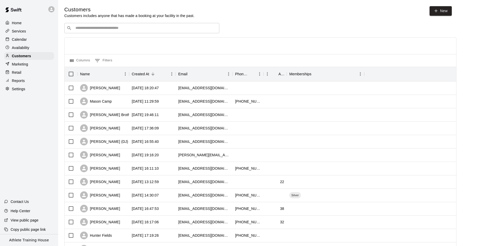
click at [126, 33] on div "​ ​" at bounding box center [141, 28] width 155 height 10
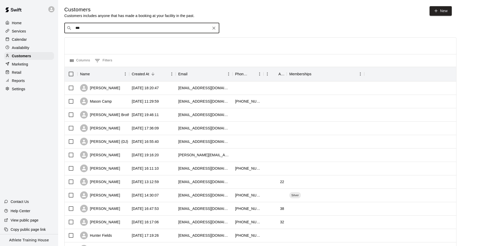
type input "****"
click at [84, 59] on div "[PERSON_NAME] [EMAIL_ADDRESS][DOMAIN_NAME]" at bounding box center [107, 58] width 56 height 11
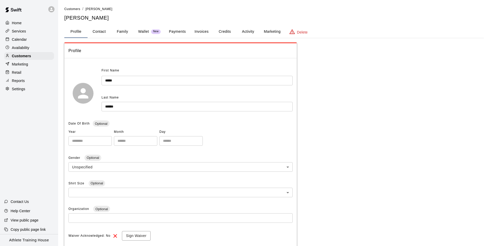
click at [168, 32] on button "Payments" at bounding box center [177, 32] width 25 height 12
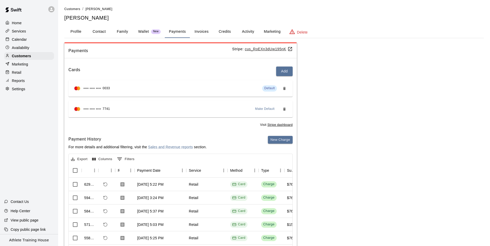
click at [13, 74] on p "Retail" at bounding box center [17, 72] width 10 height 5
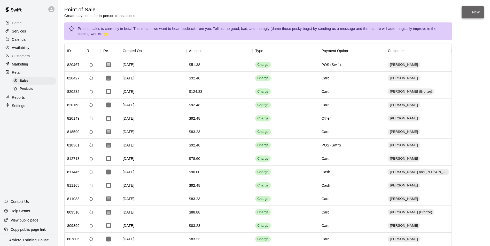
click at [478, 10] on button "New" at bounding box center [473, 12] width 22 height 12
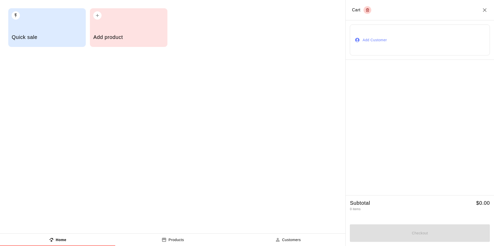
click at [362, 33] on button "Add Customer" at bounding box center [420, 40] width 140 height 31
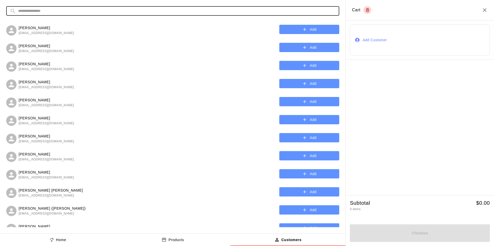
click at [205, 9] on input "text" at bounding box center [177, 11] width 318 height 10
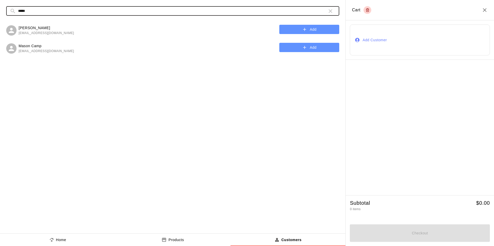
type input "*****"
click at [306, 29] on icon "button" at bounding box center [304, 29] width 5 height 5
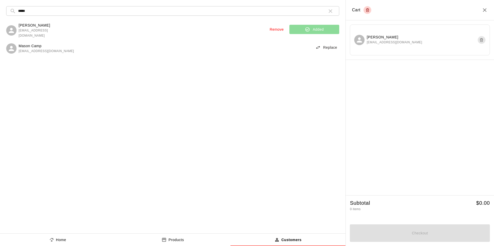
click at [76, 238] on button "Home" at bounding box center [57, 240] width 115 height 12
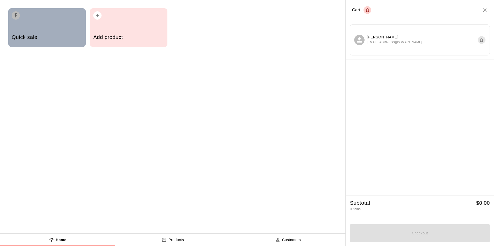
click at [29, 30] on div "Quick sale" at bounding box center [47, 38] width 71 height 18
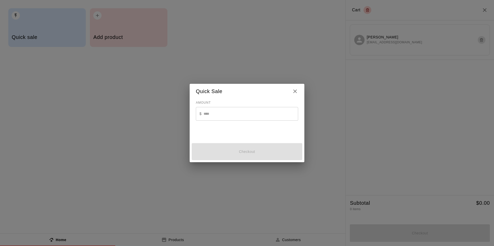
click at [201, 116] on p "$" at bounding box center [200, 113] width 2 height 5
click at [210, 115] on input "text" at bounding box center [251, 114] width 95 height 14
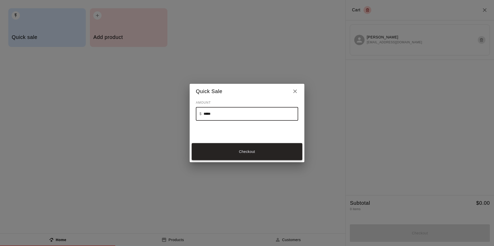
type input "*****"
click at [219, 147] on button "Checkout" at bounding box center [247, 151] width 111 height 17
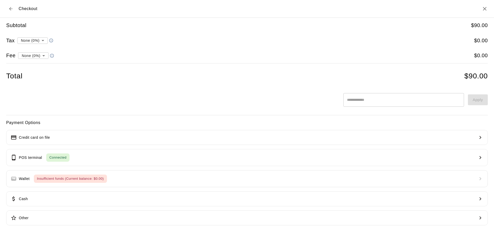
click at [39, 77] on li "convenience fee ( 2.75 % )" at bounding box center [32, 73] width 50 height 9
type input "**********"
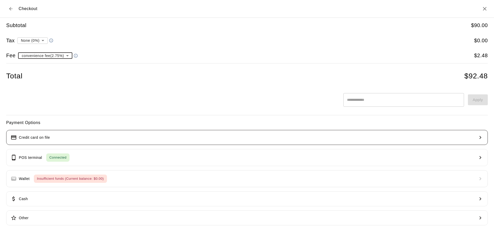
click at [68, 142] on button "Credit card on file" at bounding box center [247, 137] width 482 height 15
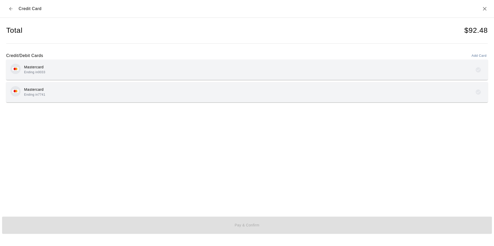
click at [115, 74] on div "Mastercard Ending in 0033" at bounding box center [246, 70] width 473 height 12
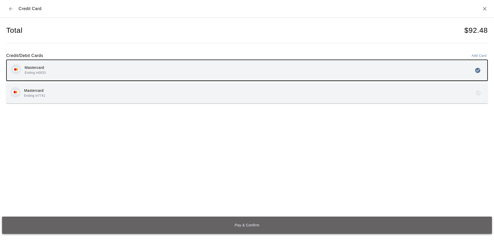
click at [259, 229] on button "Pay & Confirm" at bounding box center [247, 225] width 490 height 17
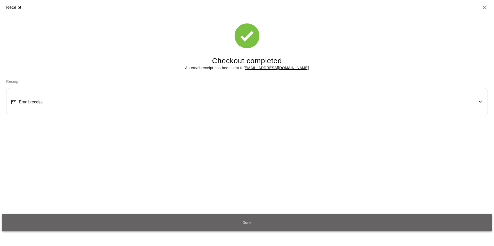
click at [262, 223] on button "Done" at bounding box center [247, 222] width 490 height 17
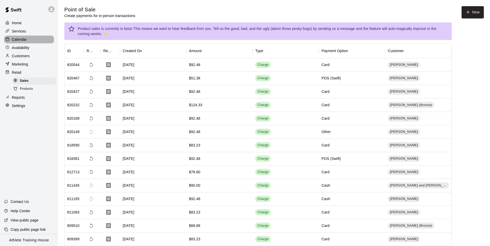
click at [16, 38] on p "Calendar" at bounding box center [19, 39] width 15 height 5
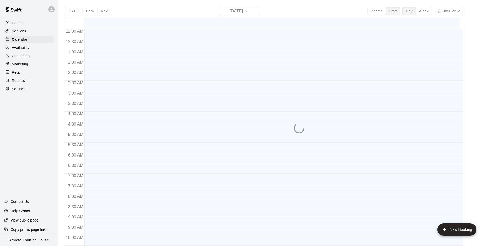
scroll to position [273, 0]
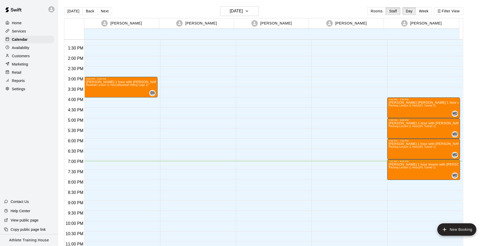
click at [17, 75] on p "Retail" at bounding box center [17, 72] width 10 height 5
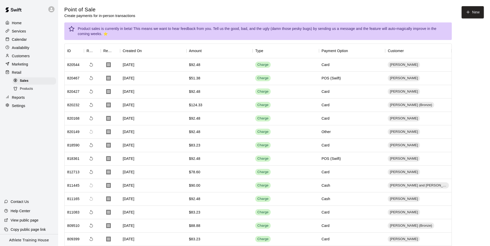
click at [26, 43] on div "Calendar" at bounding box center [29, 40] width 50 height 8
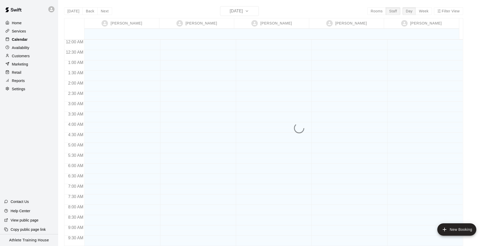
scroll to position [283, 0]
